Goal: Task Accomplishment & Management: Use online tool/utility

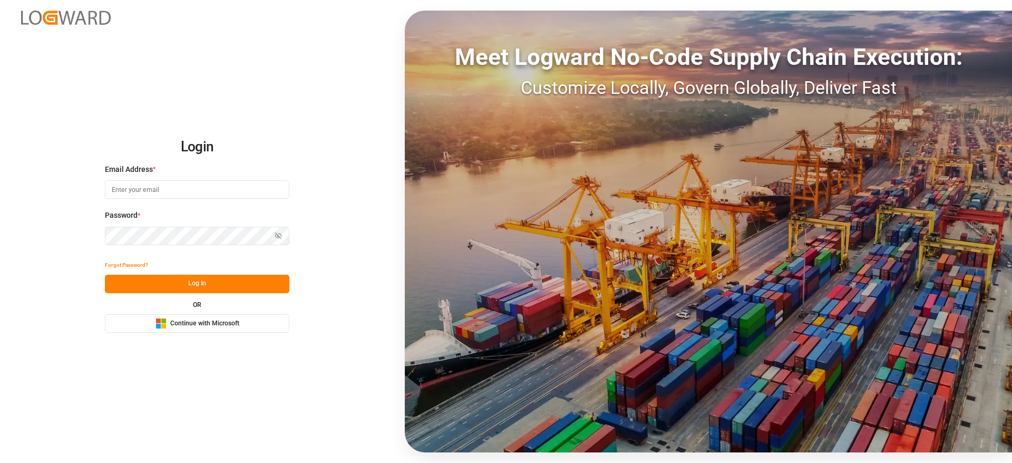
click at [229, 308] on span "Continue with Microsoft" at bounding box center [204, 323] width 69 height 9
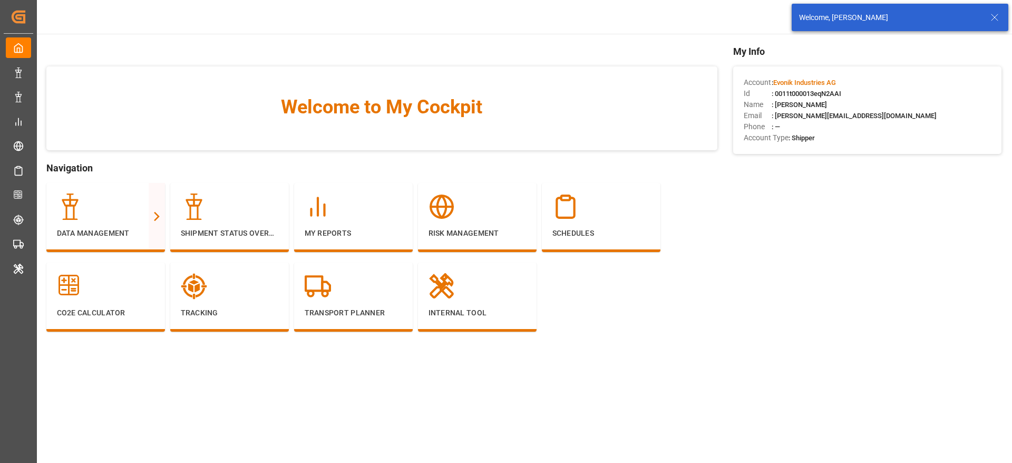
click at [995, 18] on line at bounding box center [994, 17] width 6 height 6
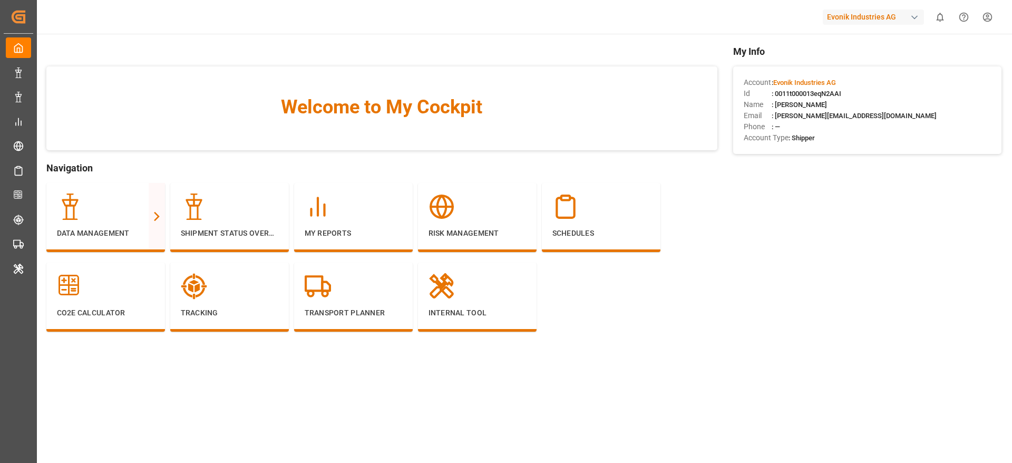
click at [834, 14] on div "Evonik Industries AG" at bounding box center [872, 16] width 101 height 15
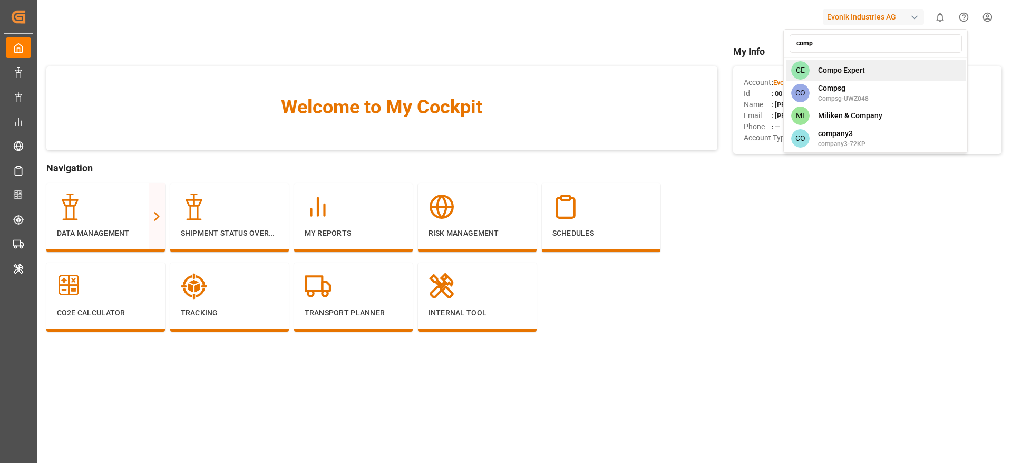
type input "comp"
click at [850, 67] on span "Compo Expert" at bounding box center [841, 70] width 47 height 11
